Goal: Navigation & Orientation: Find specific page/section

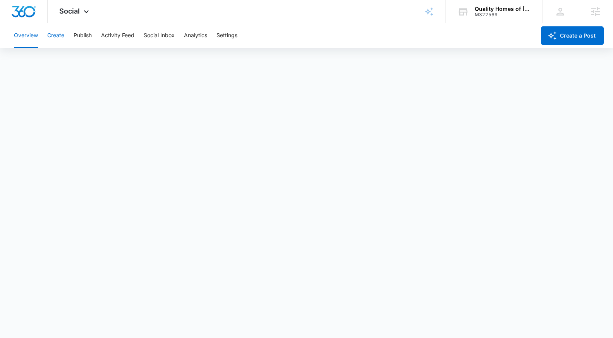
click at [62, 39] on button "Create" at bounding box center [55, 35] width 17 height 25
click at [85, 39] on button "Publish" at bounding box center [83, 35] width 18 height 25
click at [82, 15] on icon at bounding box center [86, 13] width 9 height 9
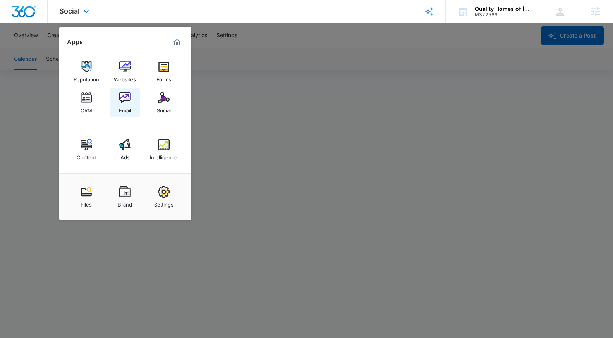
click at [121, 104] on div "Email" at bounding box center [125, 108] width 12 height 10
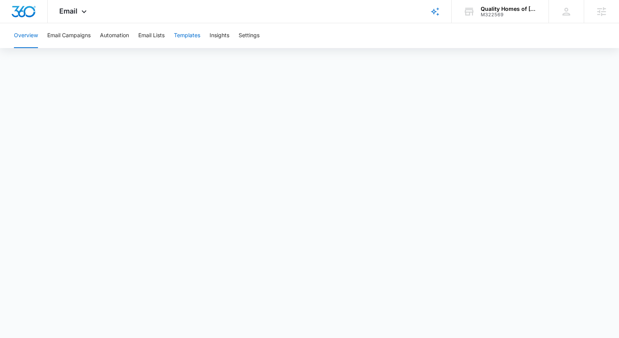
click at [191, 36] on button "Templates" at bounding box center [187, 35] width 26 height 25
click at [127, 34] on button "Automation" at bounding box center [114, 35] width 29 height 25
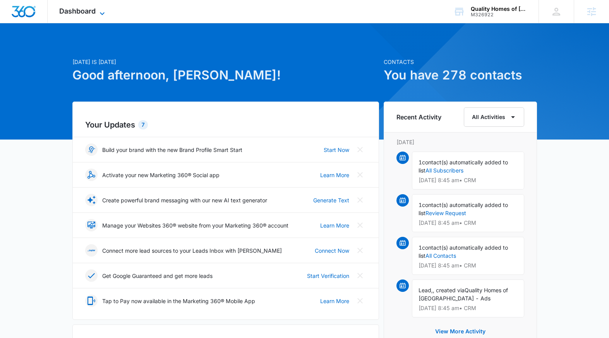
click at [105, 11] on icon at bounding box center [102, 13] width 9 height 9
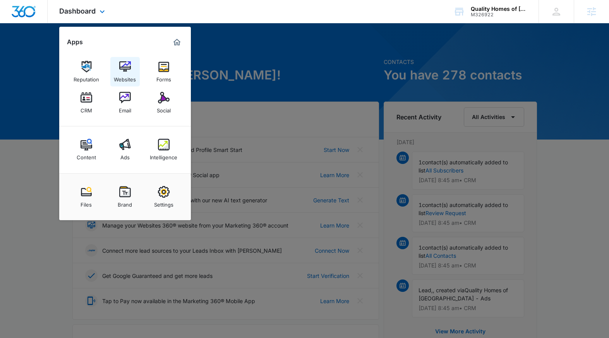
click at [123, 75] on div "Websites" at bounding box center [125, 77] width 22 height 10
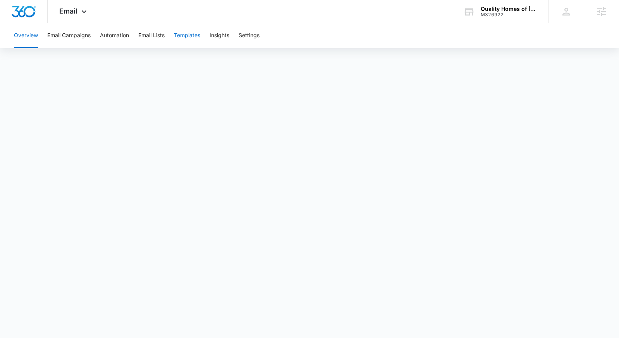
click at [182, 37] on button "Templates" at bounding box center [187, 35] width 26 height 25
click at [84, 12] on icon at bounding box center [83, 13] width 9 height 9
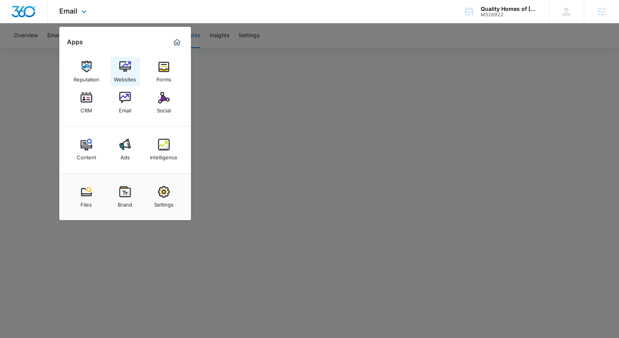
click at [119, 67] on img at bounding box center [125, 67] width 12 height 12
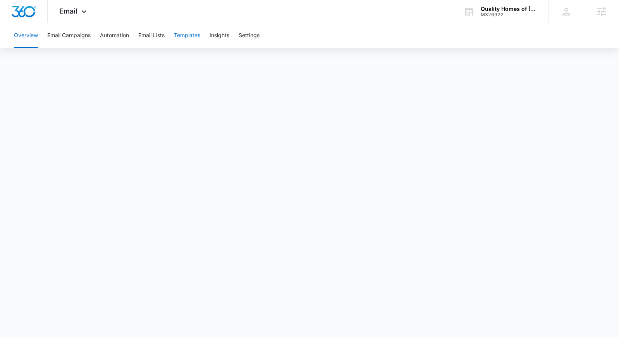
click at [185, 39] on button "Templates" at bounding box center [187, 35] width 26 height 25
click at [67, 9] on span "Email" at bounding box center [68, 11] width 18 height 8
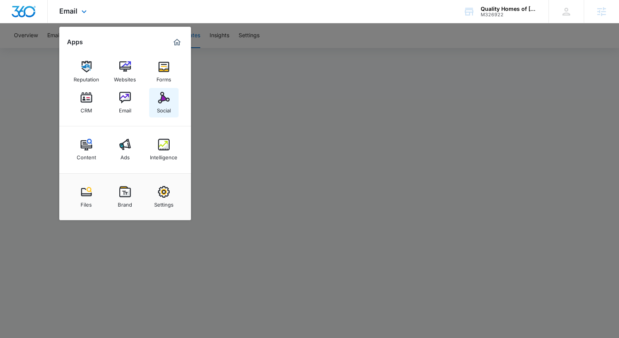
click at [159, 103] on div "Social" at bounding box center [164, 108] width 14 height 10
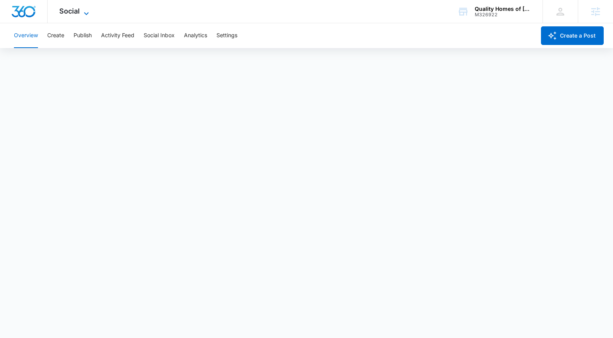
click at [75, 14] on span "Social" at bounding box center [69, 11] width 21 height 8
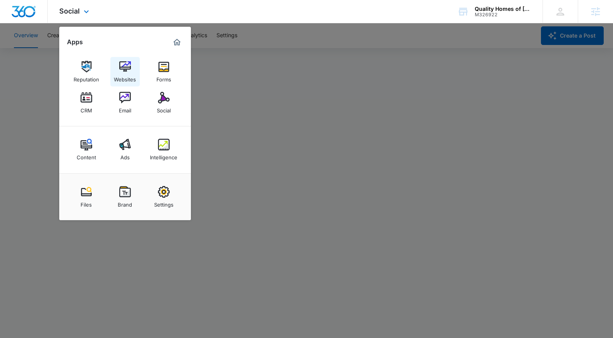
click at [126, 73] on div "Websites" at bounding box center [125, 77] width 22 height 10
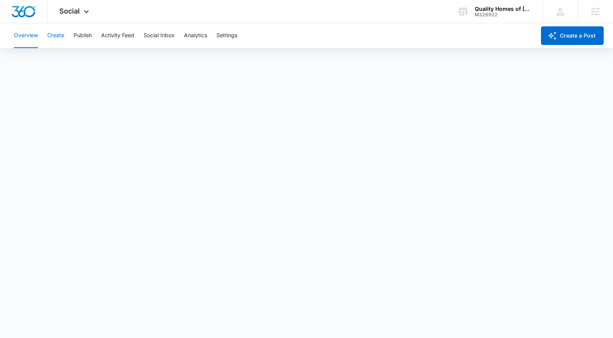
click at [55, 36] on button "Create" at bounding box center [55, 35] width 17 height 25
click at [84, 11] on icon at bounding box center [86, 13] width 9 height 9
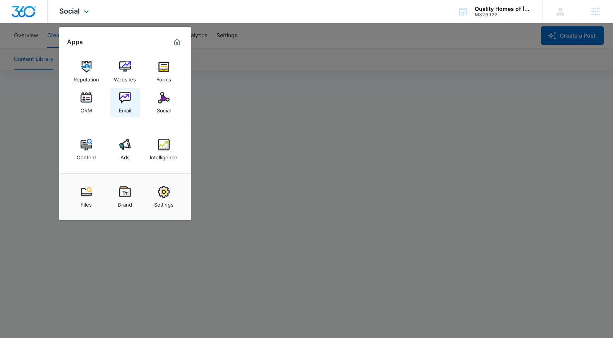
click at [123, 104] on div "Email" at bounding box center [125, 108] width 12 height 10
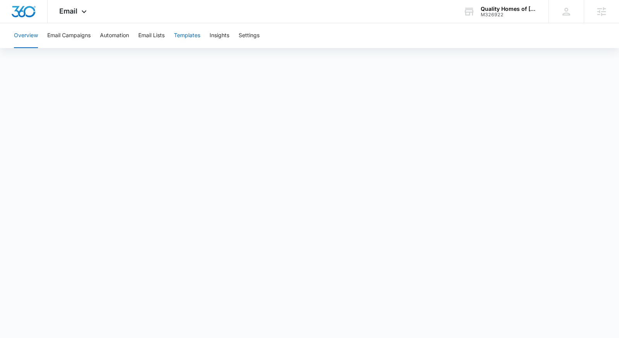
click at [192, 34] on button "Templates" at bounding box center [187, 35] width 26 height 25
click at [102, 38] on button "Automation" at bounding box center [114, 35] width 29 height 25
click at [86, 10] on icon at bounding box center [83, 13] width 9 height 9
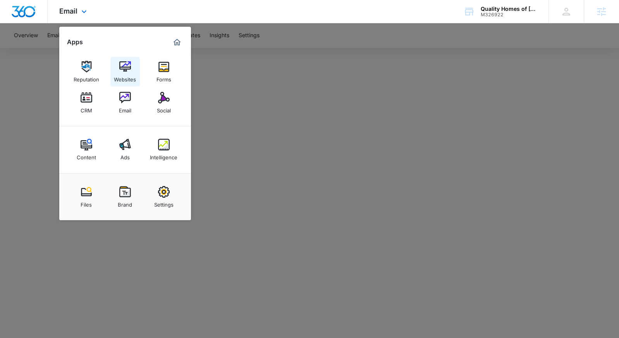
click at [127, 68] on img at bounding box center [125, 67] width 12 height 12
